Goal: Information Seeking & Learning: Learn about a topic

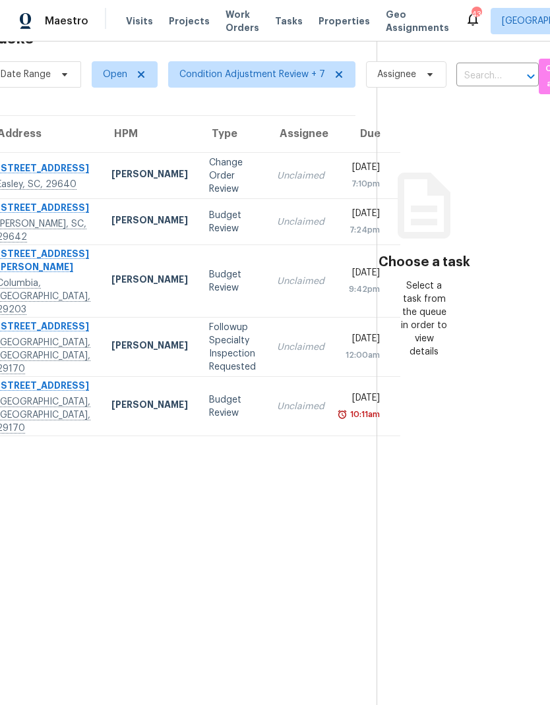
scroll to position [42, 58]
click at [191, 23] on span "Projects" at bounding box center [189, 21] width 41 height 13
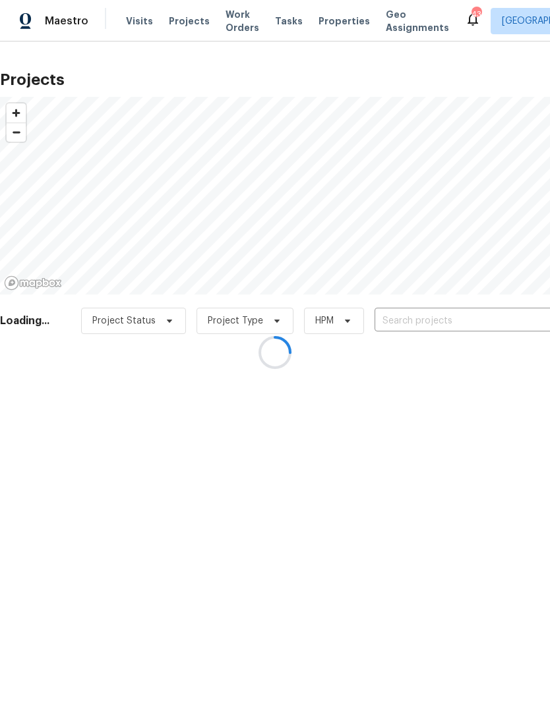
click at [446, 320] on div at bounding box center [275, 352] width 550 height 705
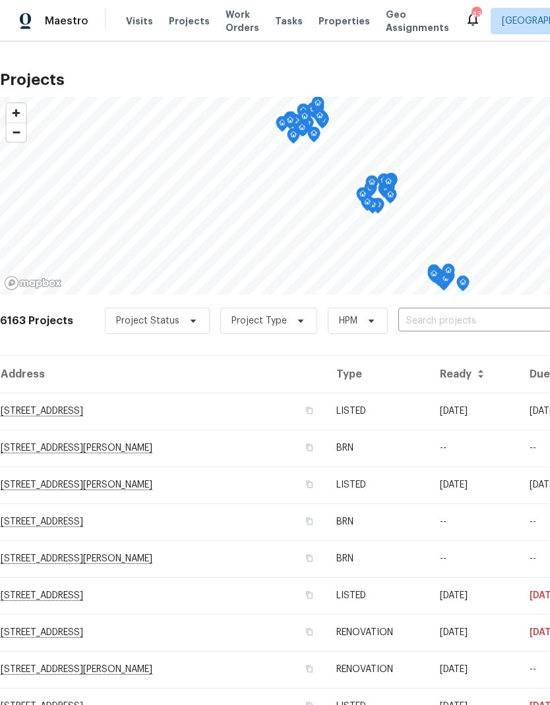
click at [458, 327] on input "text" at bounding box center [473, 321] width 151 height 20
type input "400 grand nation"
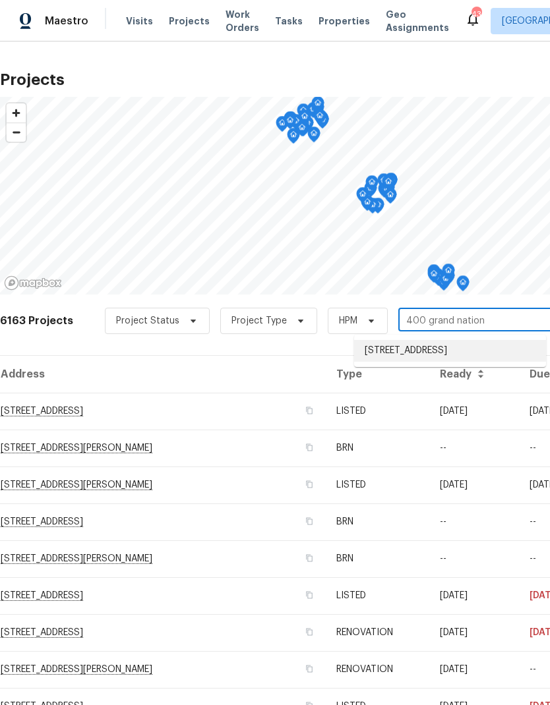
click at [487, 362] on li "[STREET_ADDRESS]" at bounding box center [450, 351] width 192 height 22
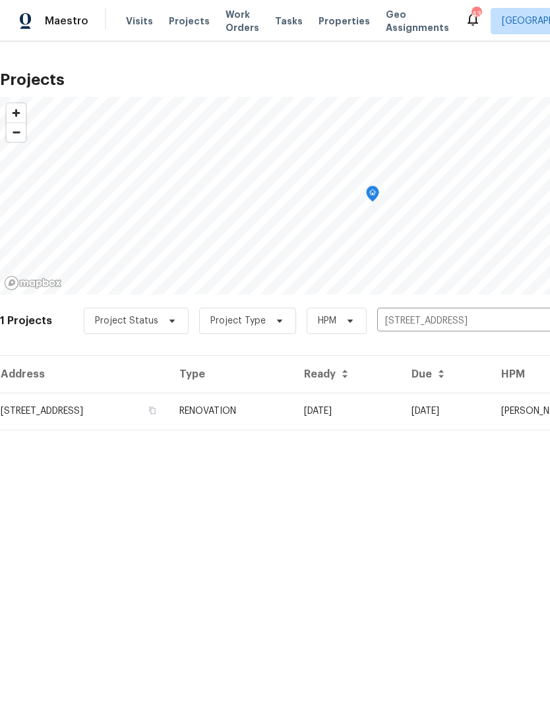
click at [80, 407] on td "[STREET_ADDRESS]" at bounding box center [84, 411] width 169 height 37
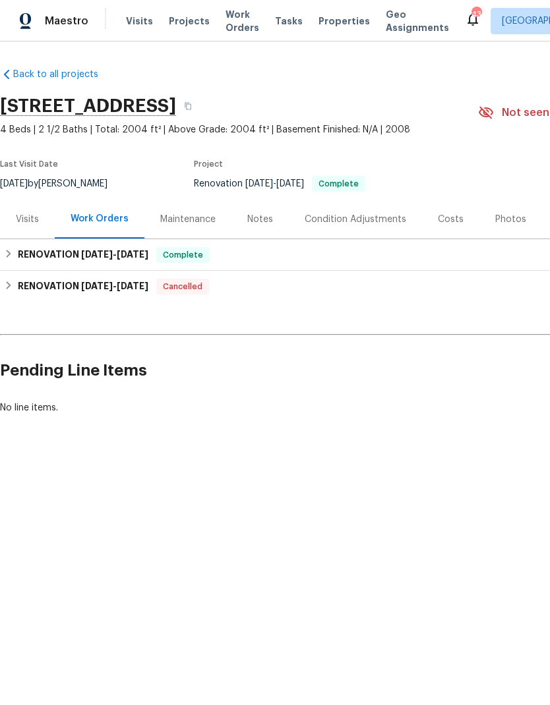
click at [448, 222] on div "Costs" at bounding box center [451, 219] width 26 height 13
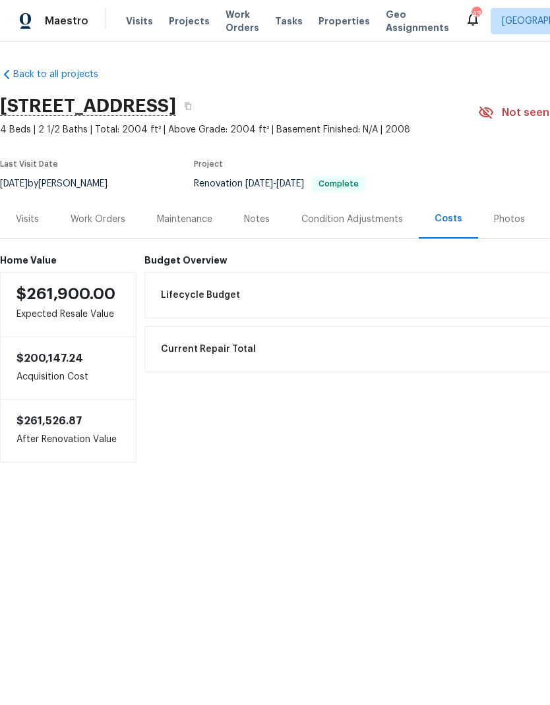
click at [24, 221] on div "Visits" at bounding box center [27, 219] width 23 height 13
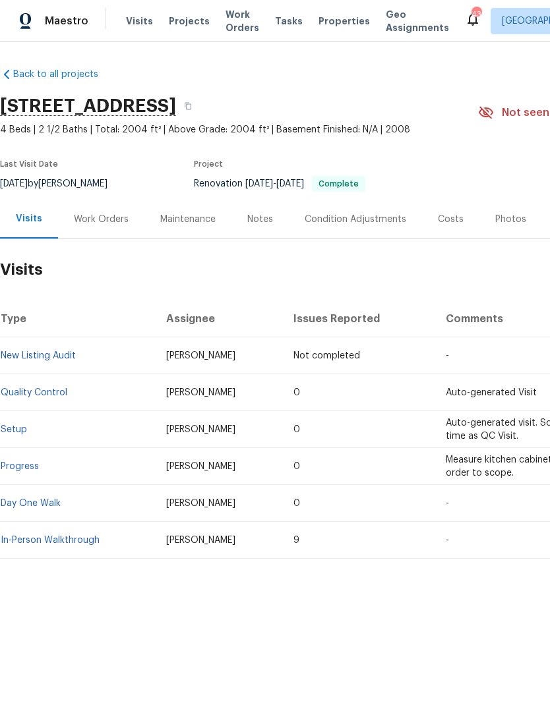
click at [102, 221] on div "Work Orders" at bounding box center [101, 219] width 55 height 13
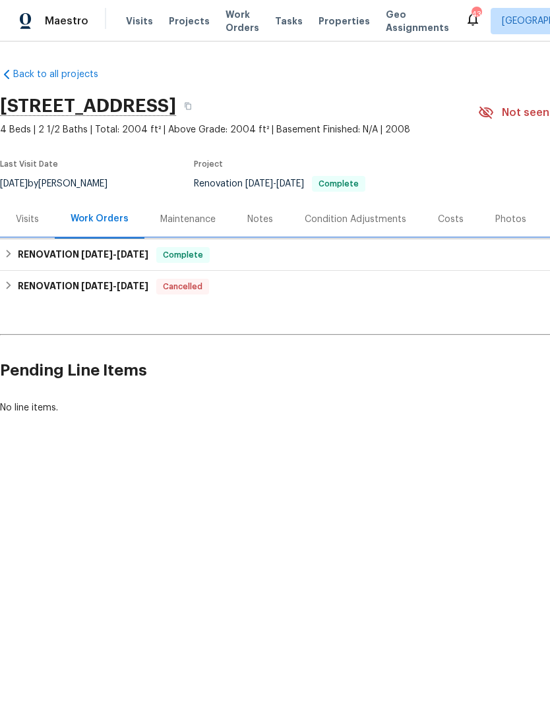
click at [195, 260] on span "Complete" at bounding box center [183, 255] width 51 height 13
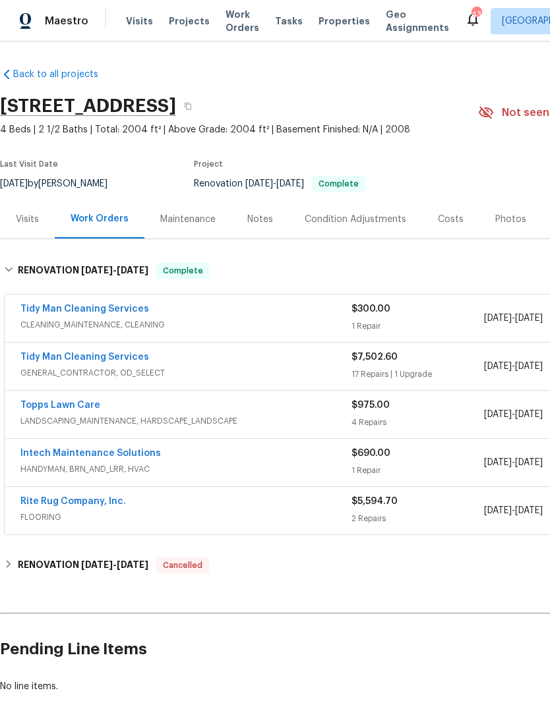
click at [426, 380] on div "17 Repairs | 1 Upgrade" at bounding box center [417, 374] width 133 height 13
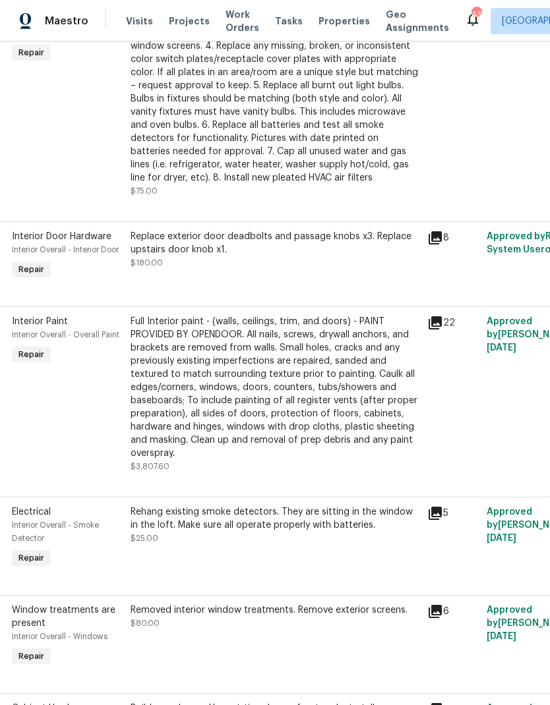
scroll to position [1318, 9]
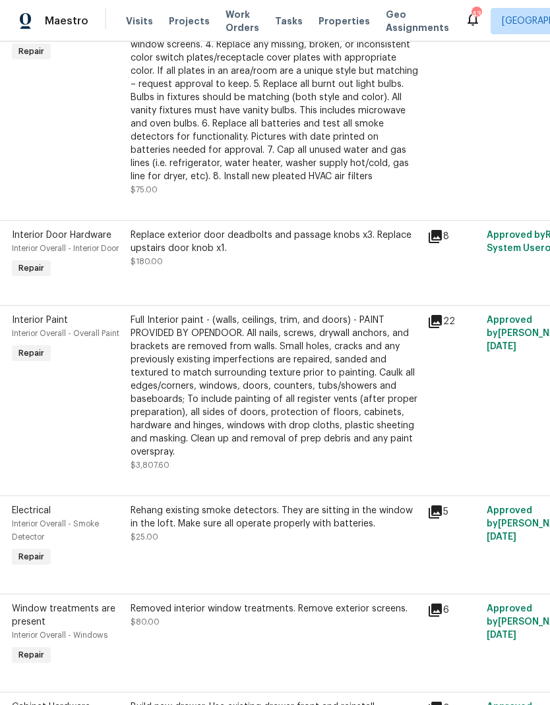
click at [343, 398] on div "Full Interior paint - (walls, ceilings, trim, and doors) - PAINT PROVIDED BY OP…" at bounding box center [275, 386] width 289 height 145
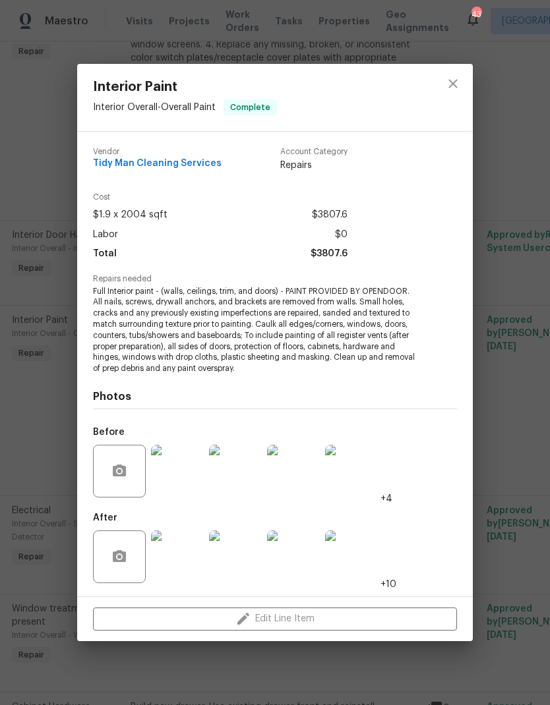
click at [504, 218] on div "Interior Paint Interior Overall - Overall Paint Complete Vendor Tidy Man Cleani…" at bounding box center [275, 352] width 550 height 705
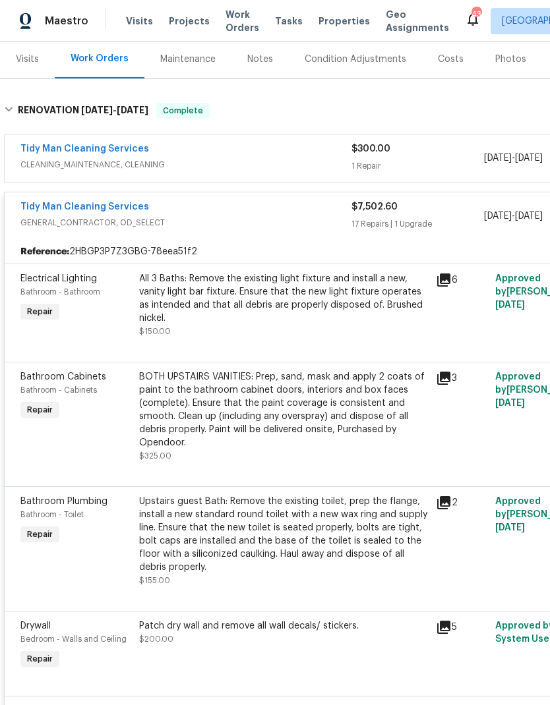
scroll to position [158, -1]
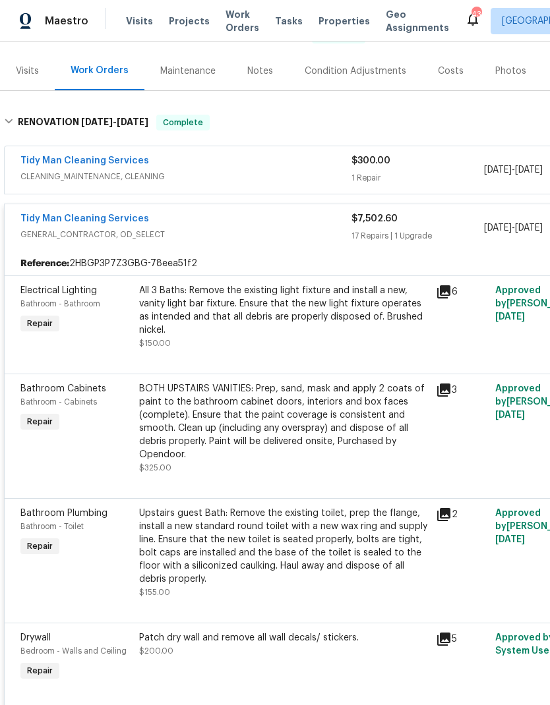
click at [291, 218] on div "Tidy Man Cleaning Services" at bounding box center [185, 220] width 331 height 16
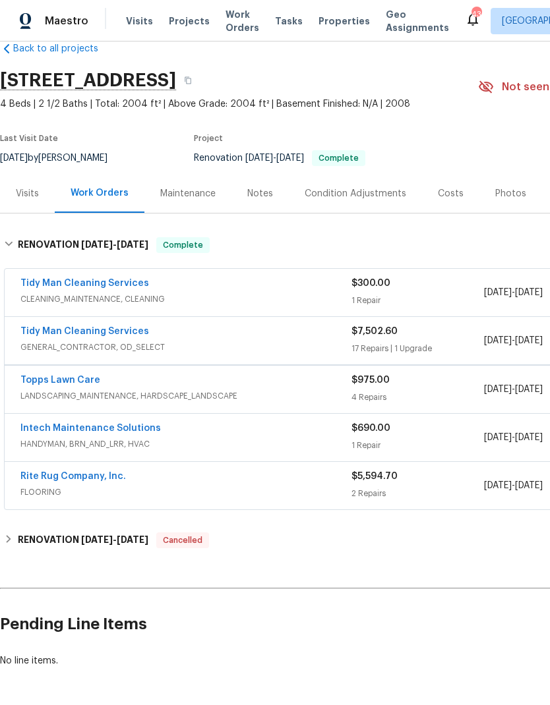
scroll to position [24, 0]
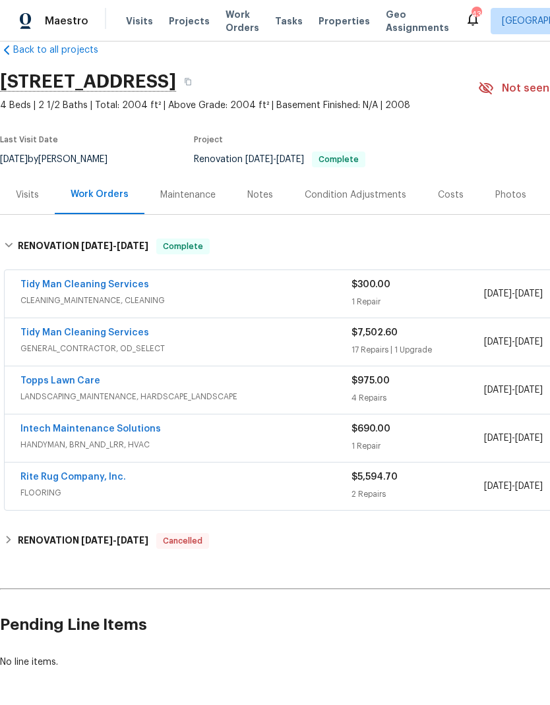
click at [243, 490] on span "FLOORING" at bounding box center [185, 493] width 331 height 13
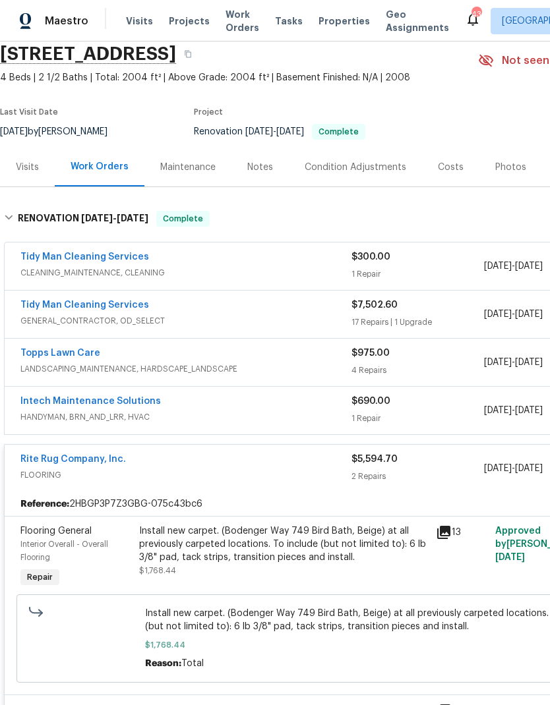
scroll to position [44, 0]
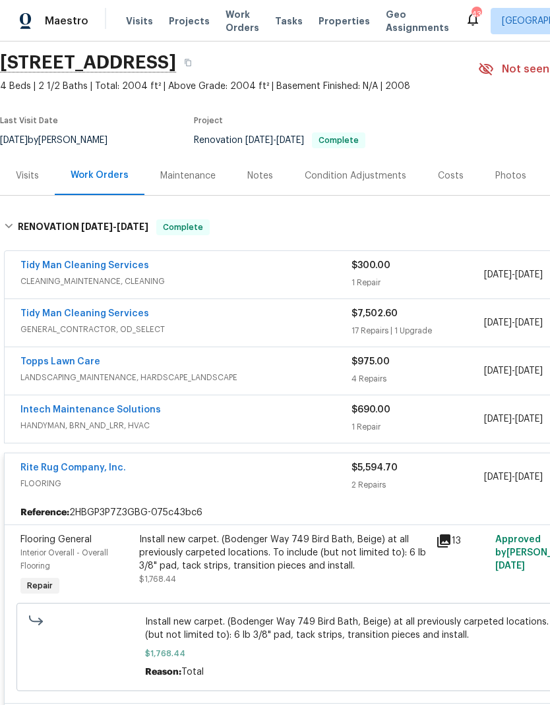
click at [310, 467] on div "Rite Rug Company, Inc." at bounding box center [185, 469] width 331 height 16
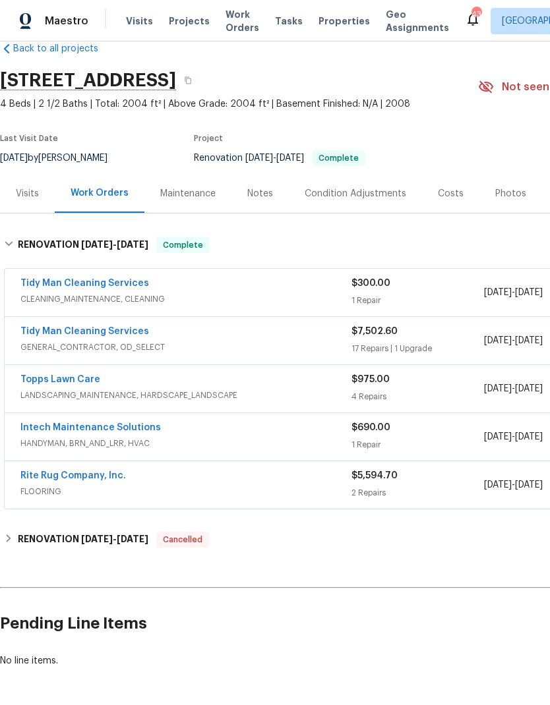
scroll to position [24, 0]
